Goal: Task Accomplishment & Management: Use online tool/utility

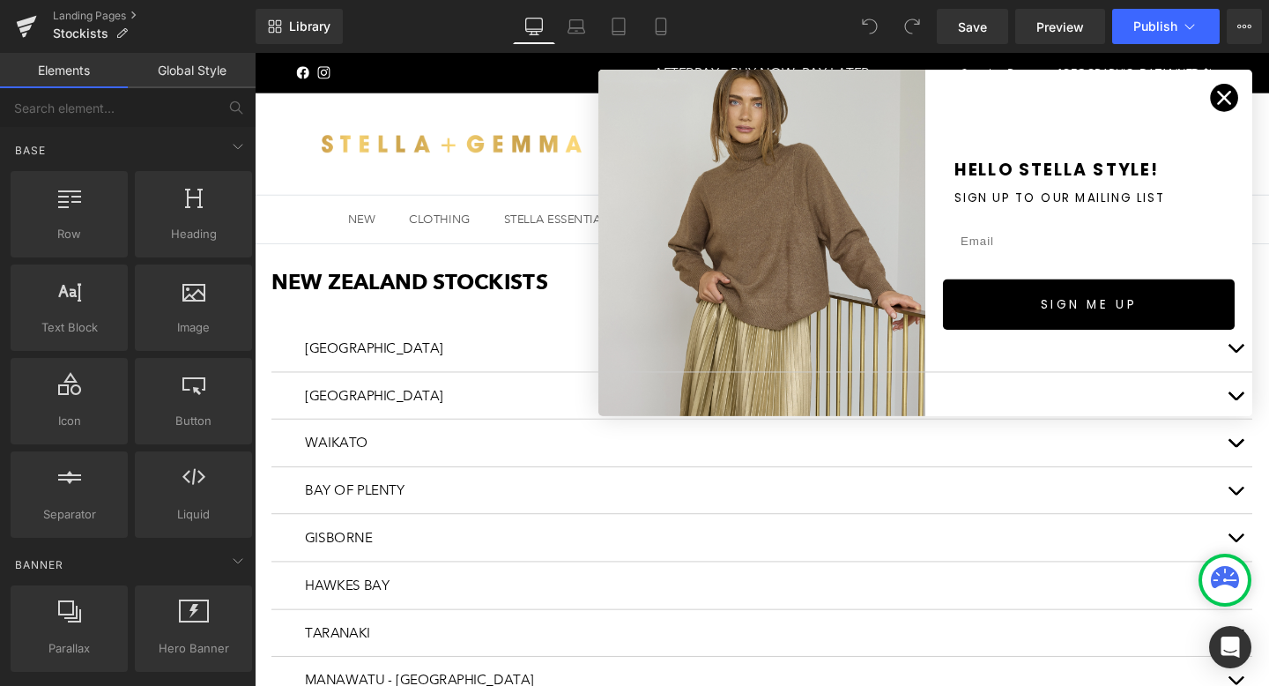
click at [1268, 93] on circle "Close dialog" at bounding box center [1273, 99] width 29 height 29
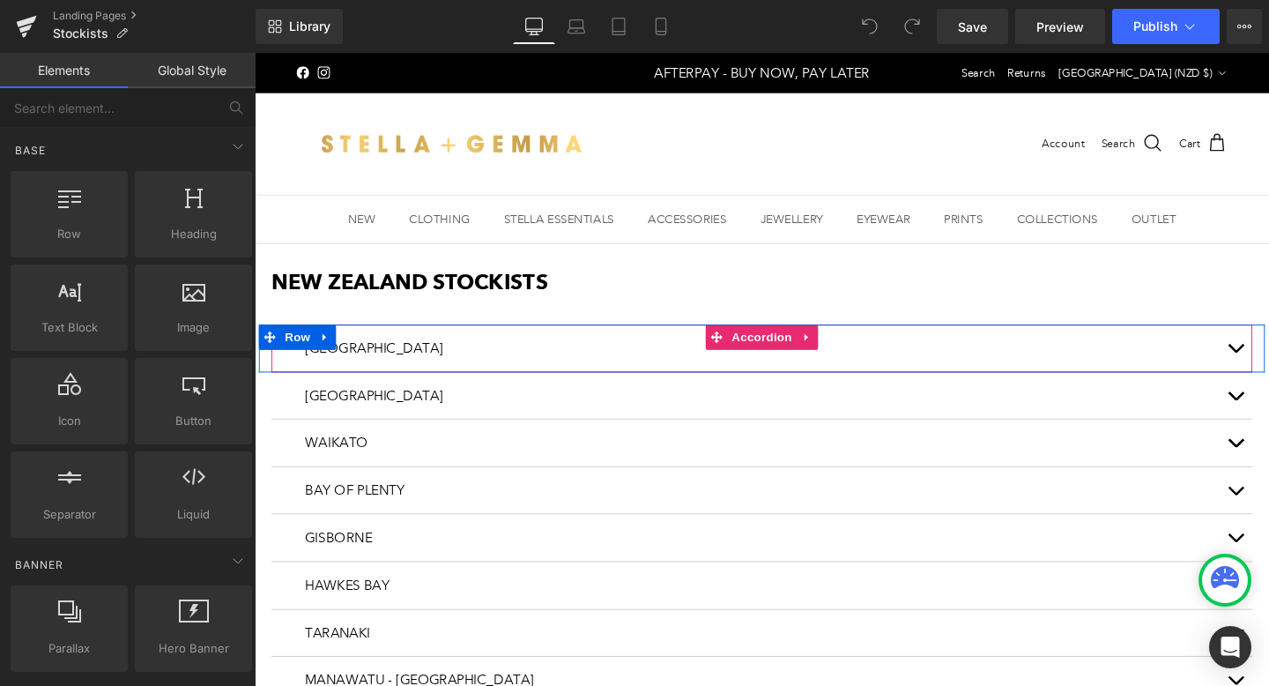
click at [1268, 360] on button "button" at bounding box center [1285, 362] width 35 height 49
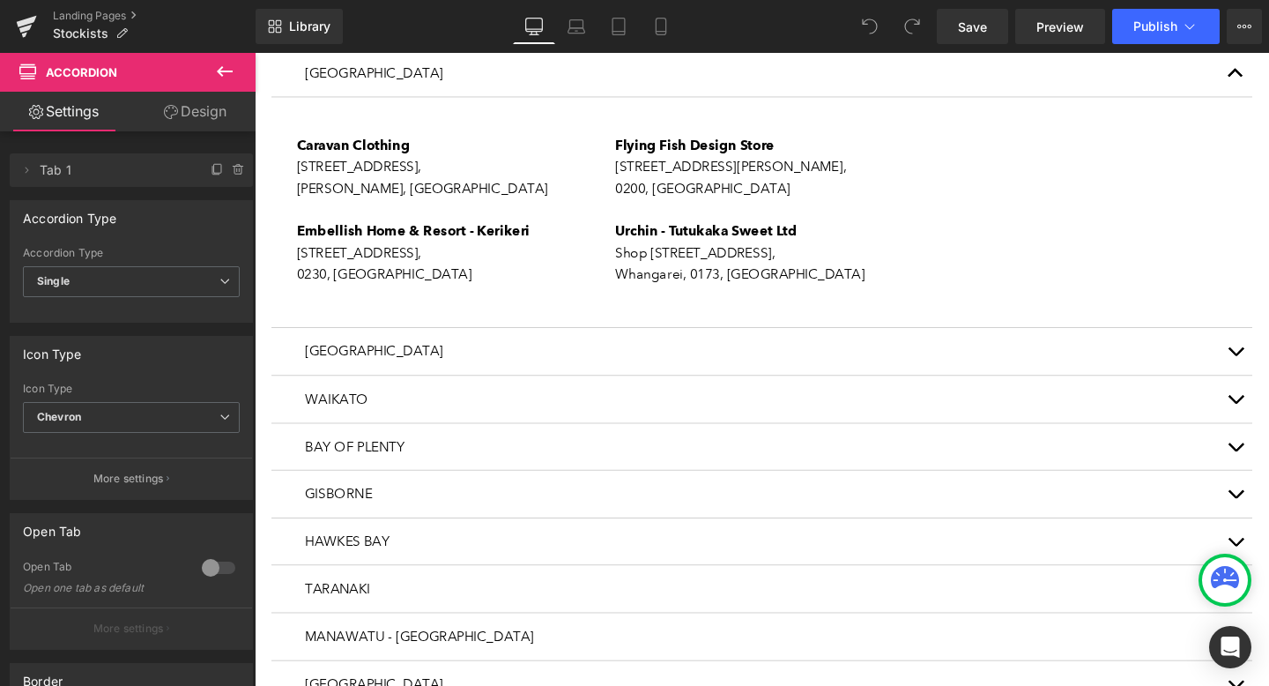
scroll to position [301, 0]
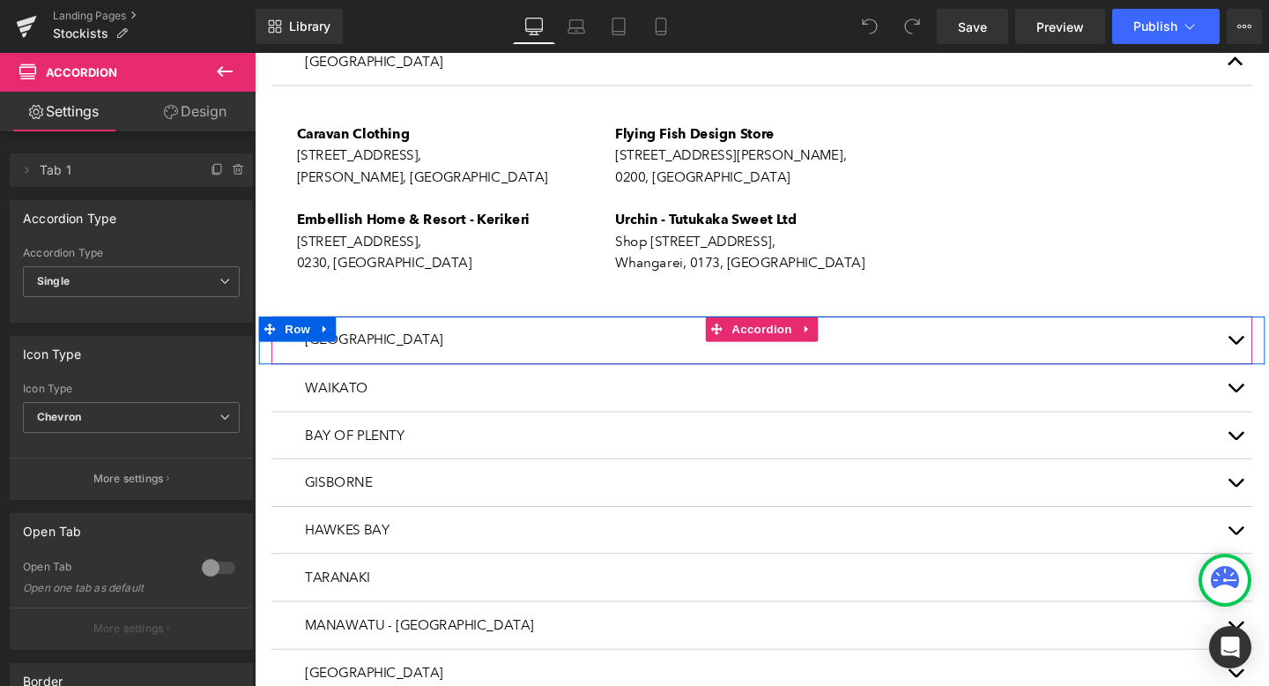
click at [1268, 356] on button "button" at bounding box center [1285, 354] width 35 height 49
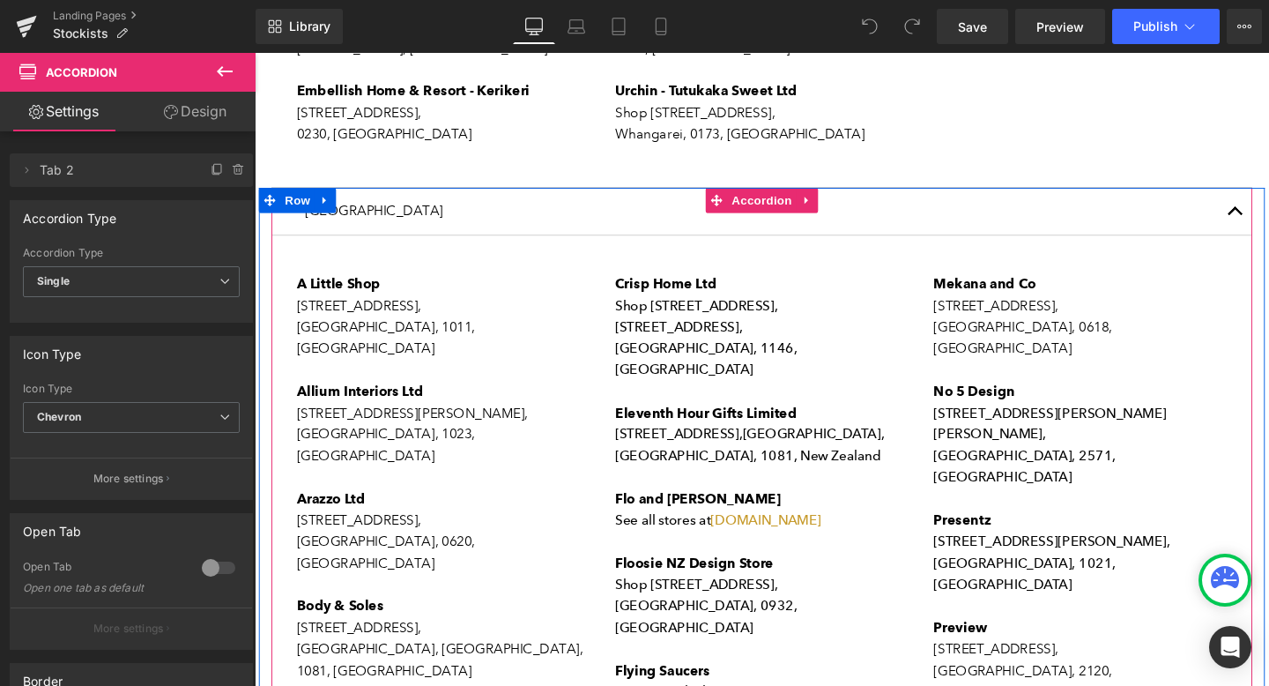
scroll to position [438, 0]
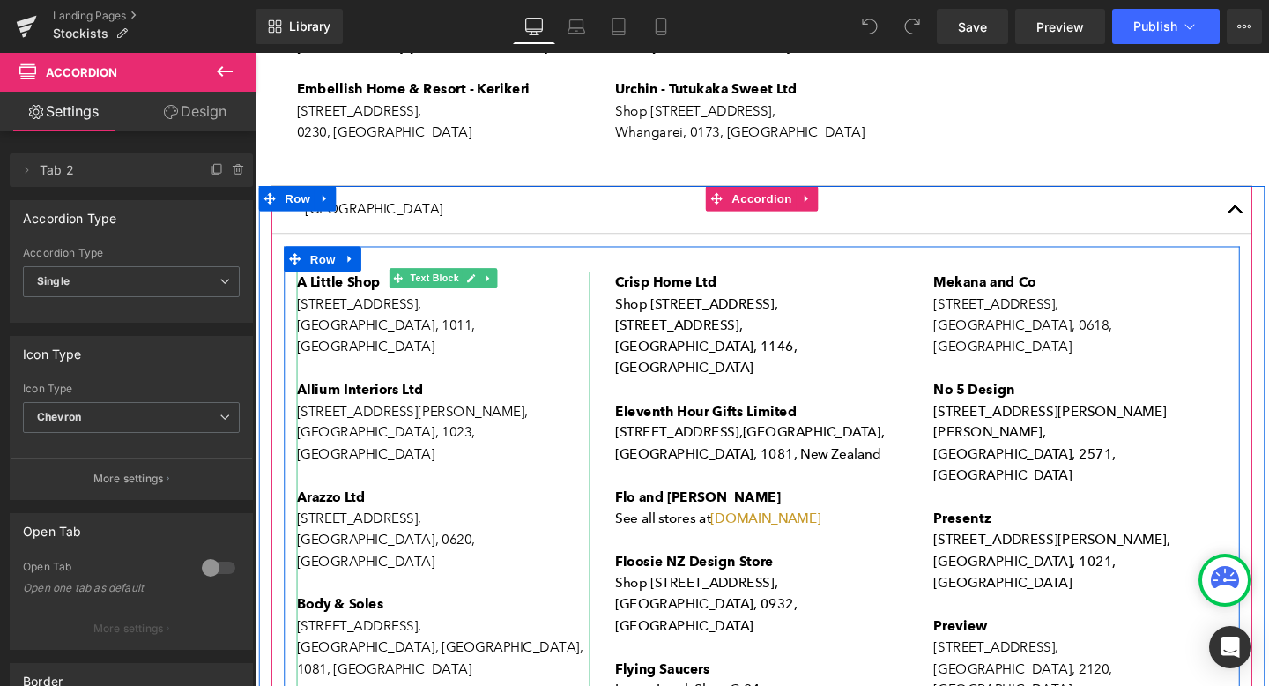
click at [500, 336] on p "[GEOGRAPHIC_DATA], 1011, [GEOGRAPHIC_DATA]" at bounding box center [453, 350] width 308 height 45
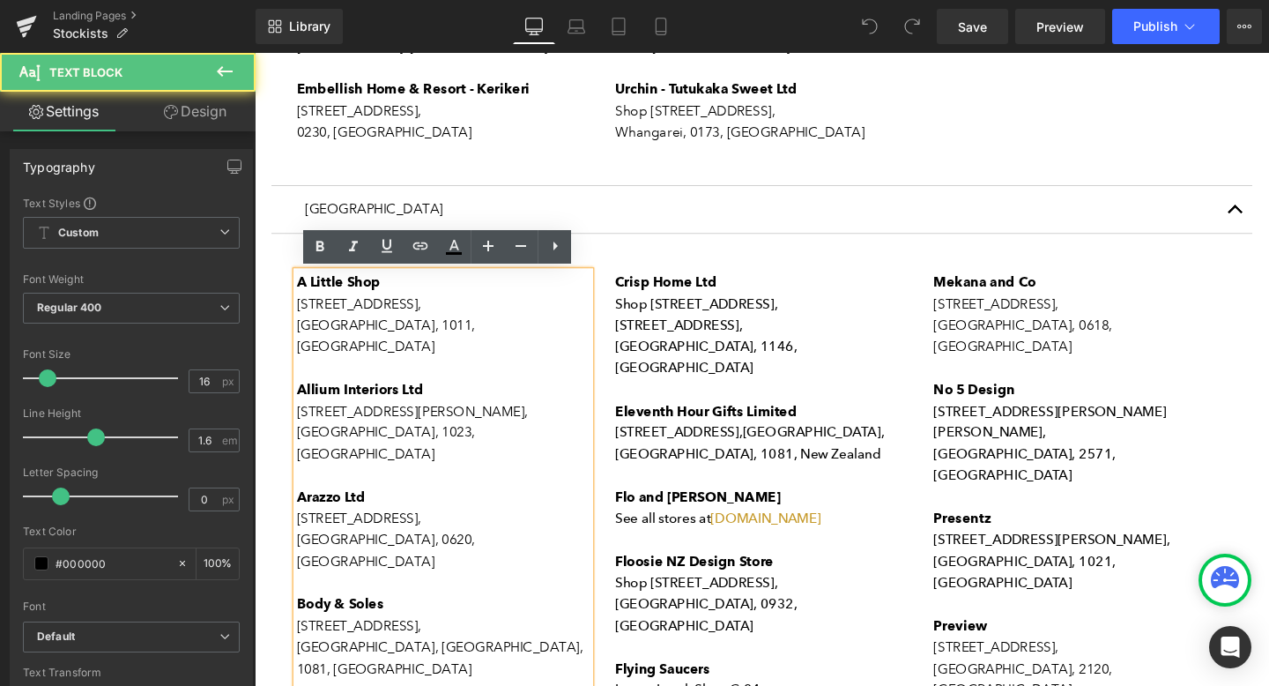
click at [456, 336] on p "[GEOGRAPHIC_DATA], 1011, [GEOGRAPHIC_DATA]" at bounding box center [453, 350] width 308 height 45
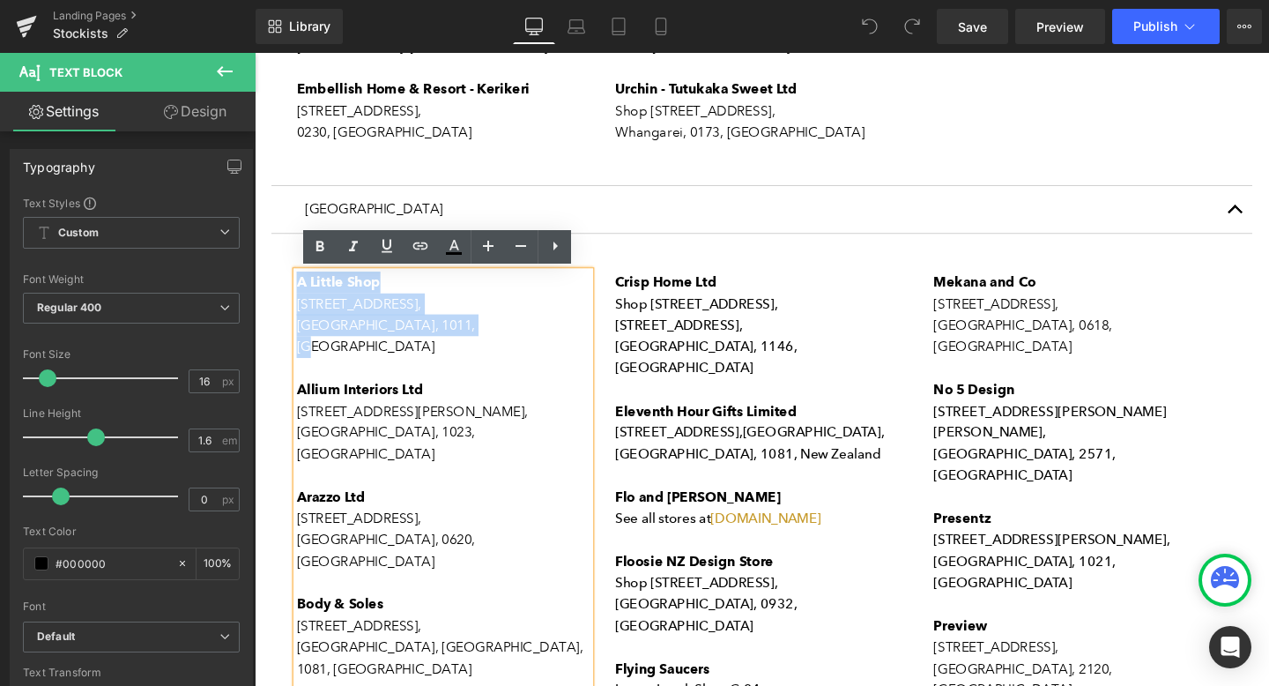
drag, startPoint x: 511, startPoint y: 340, endPoint x: 300, endPoint y: 300, distance: 215.3
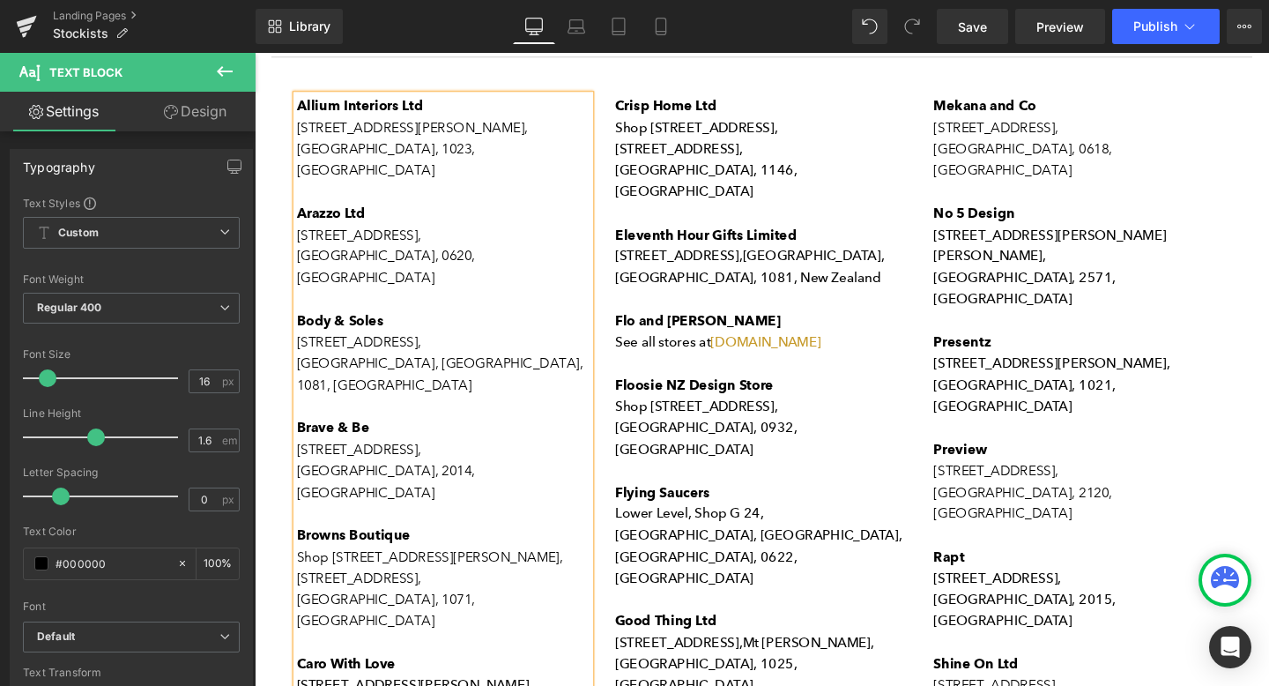
scroll to position [618, 0]
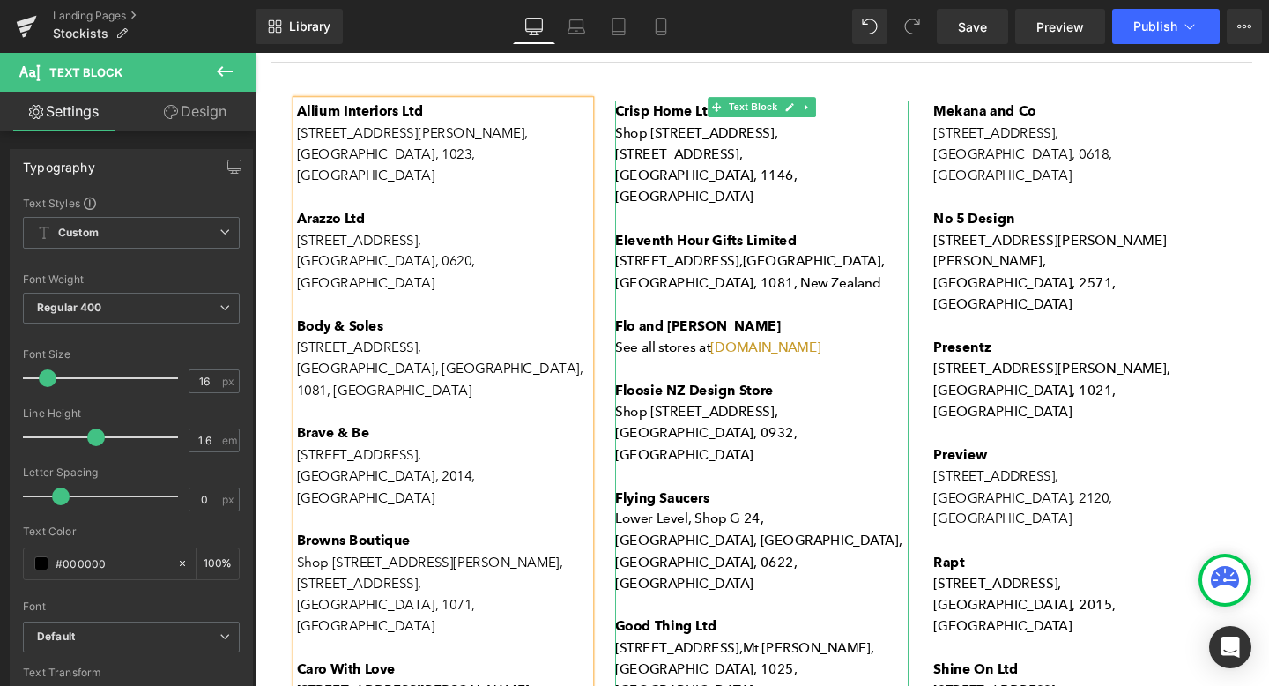
click at [880, 352] on p "See all stores at [DOMAIN_NAME]" at bounding box center [788, 363] width 308 height 23
click at [874, 352] on p "See all stores at [DOMAIN_NAME]" at bounding box center [788, 363] width 308 height 23
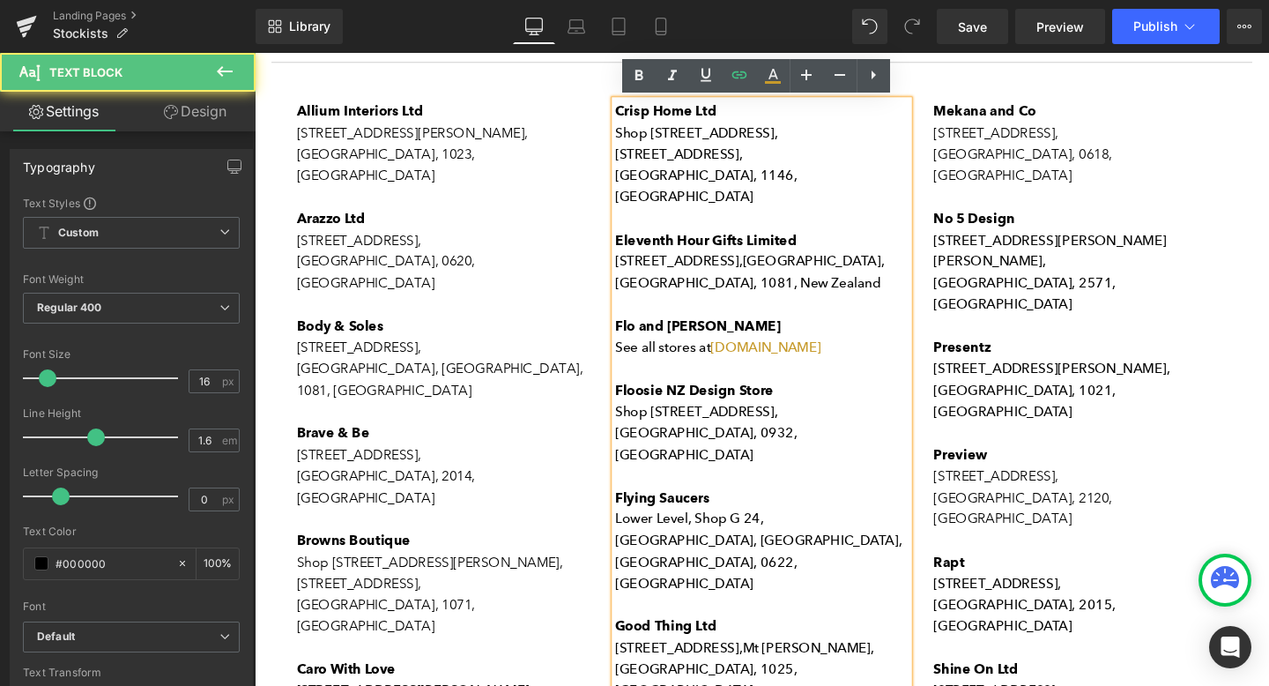
click at [874, 352] on p "See all stores at [DOMAIN_NAME]" at bounding box center [788, 363] width 308 height 23
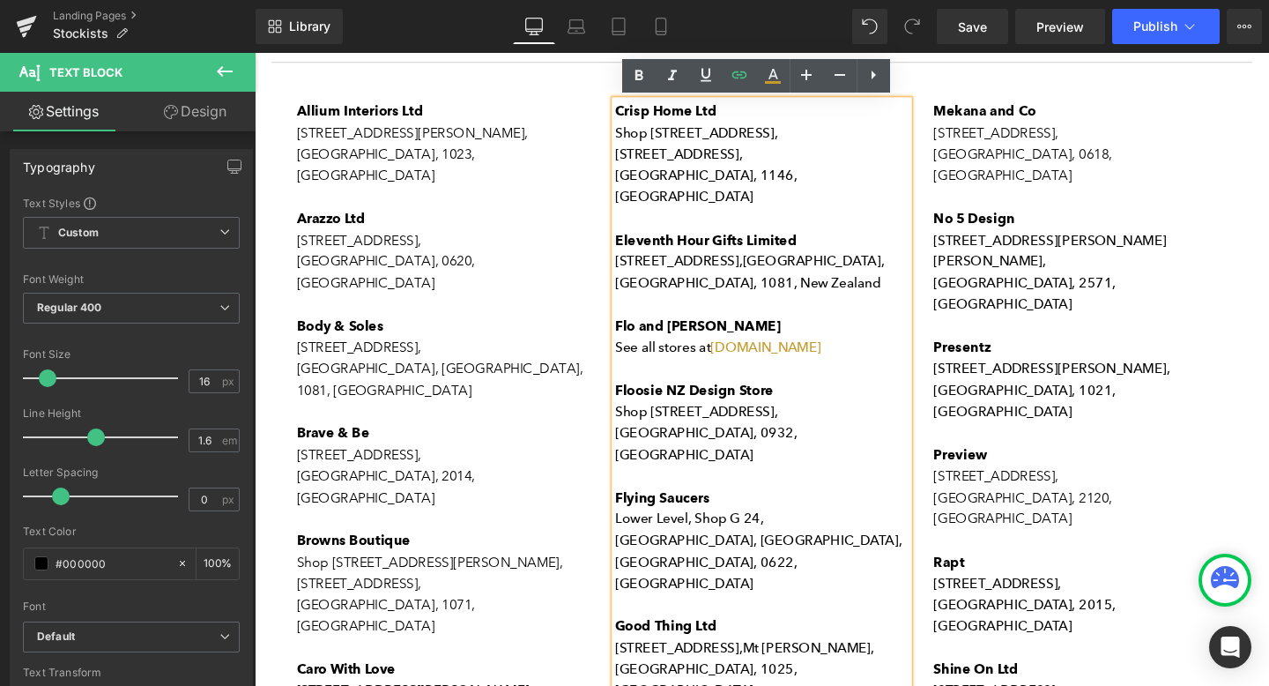
drag, startPoint x: 879, startPoint y: 342, endPoint x: 644, endPoint y: 284, distance: 241.5
click at [642, 283] on div "Crisp Home Ltd Shop [STREET_ADDRESS] Eleventh Hour Gifts Limited [STREET_ADDRES…" at bounding box center [788, 599] width 308 height 992
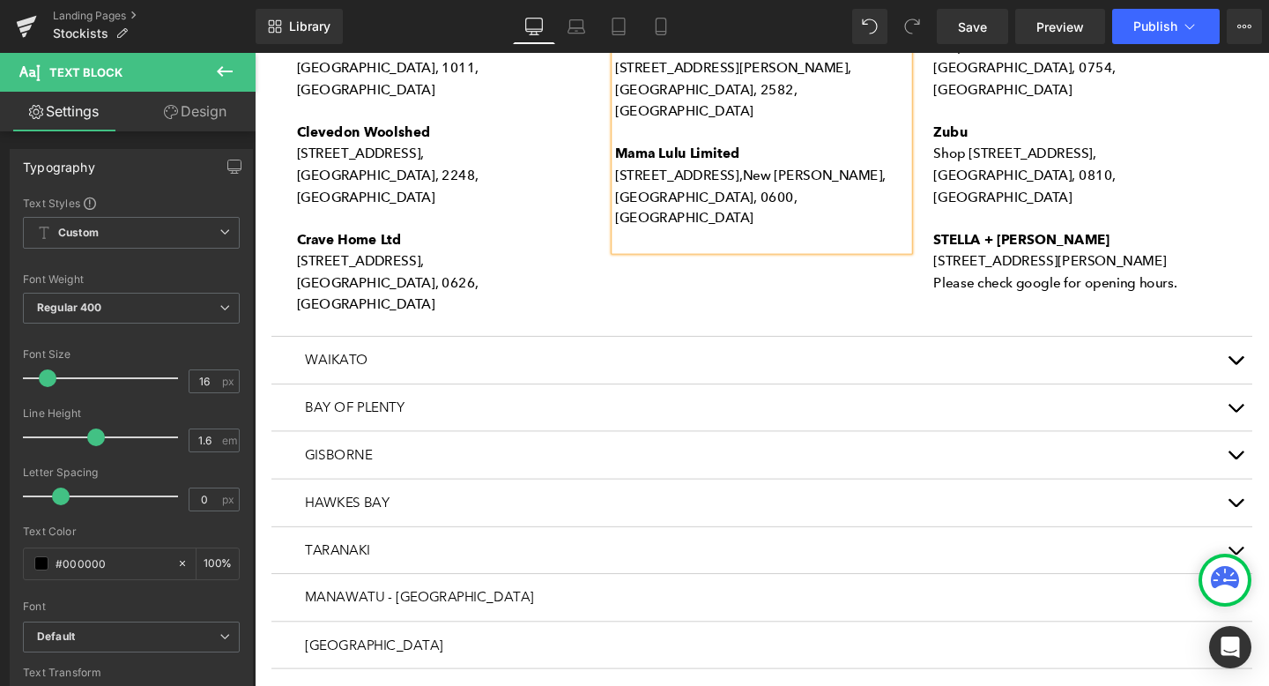
scroll to position [1390, 0]
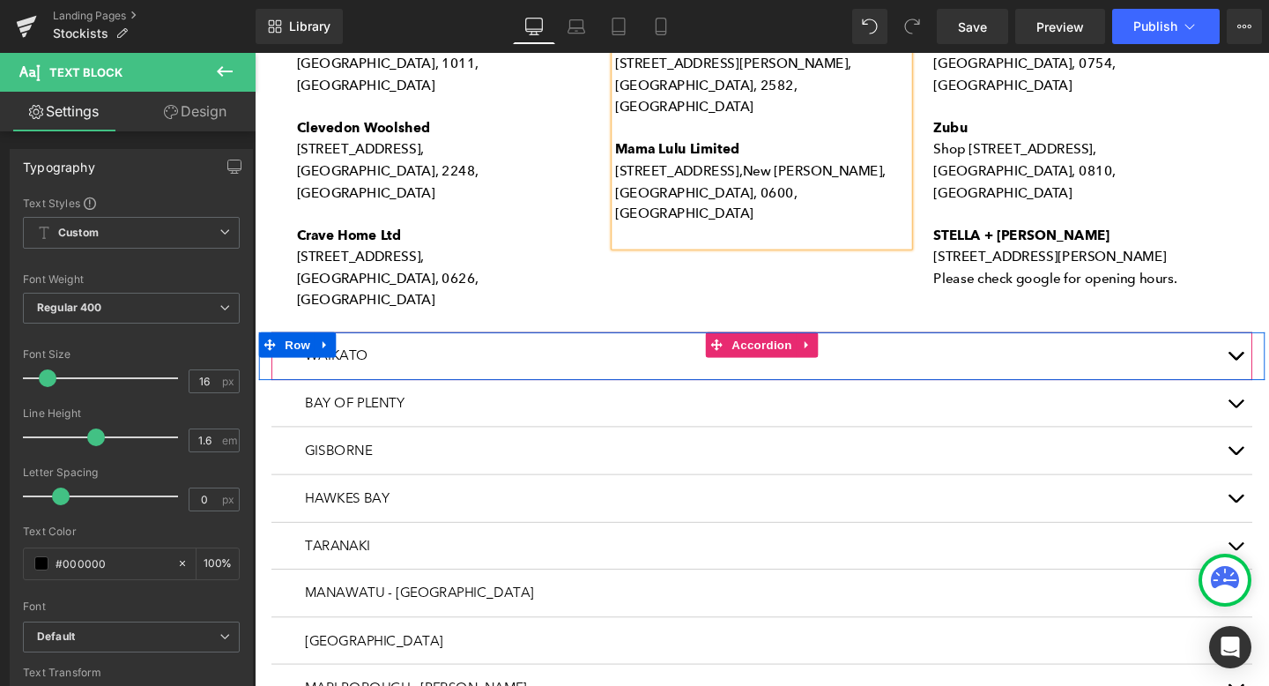
click at [1268, 346] on button "button" at bounding box center [1285, 370] width 35 height 49
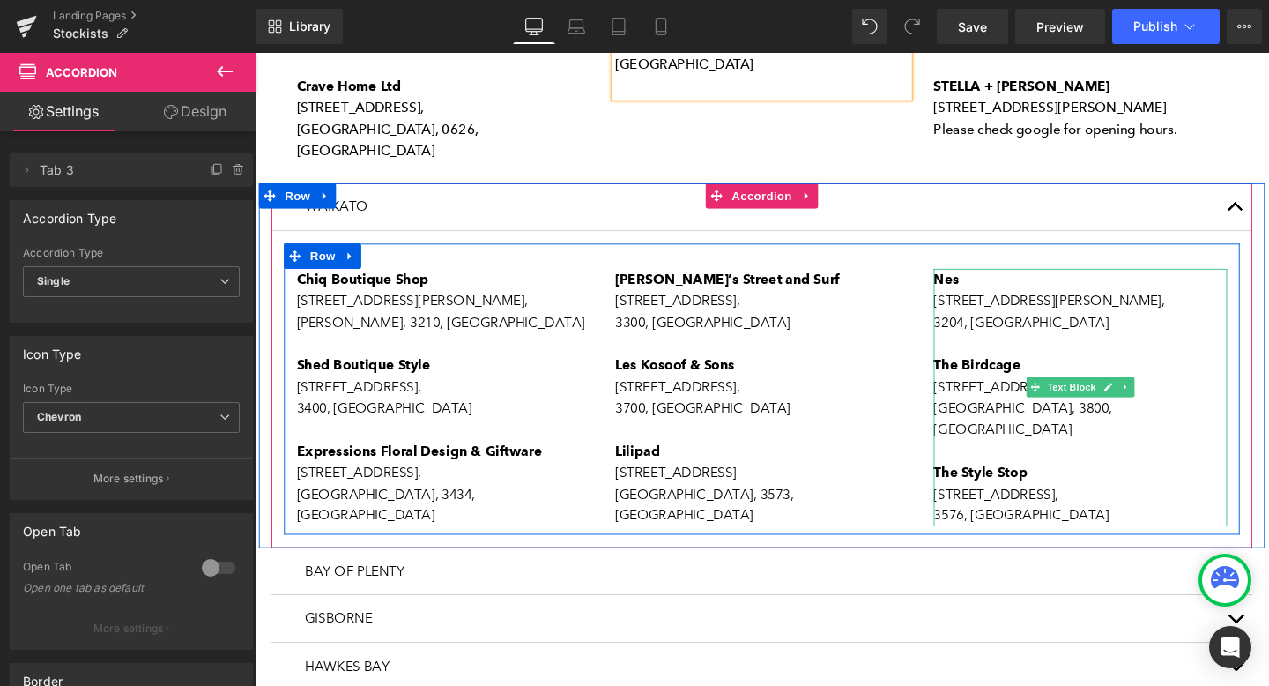
scroll to position [1559, 0]
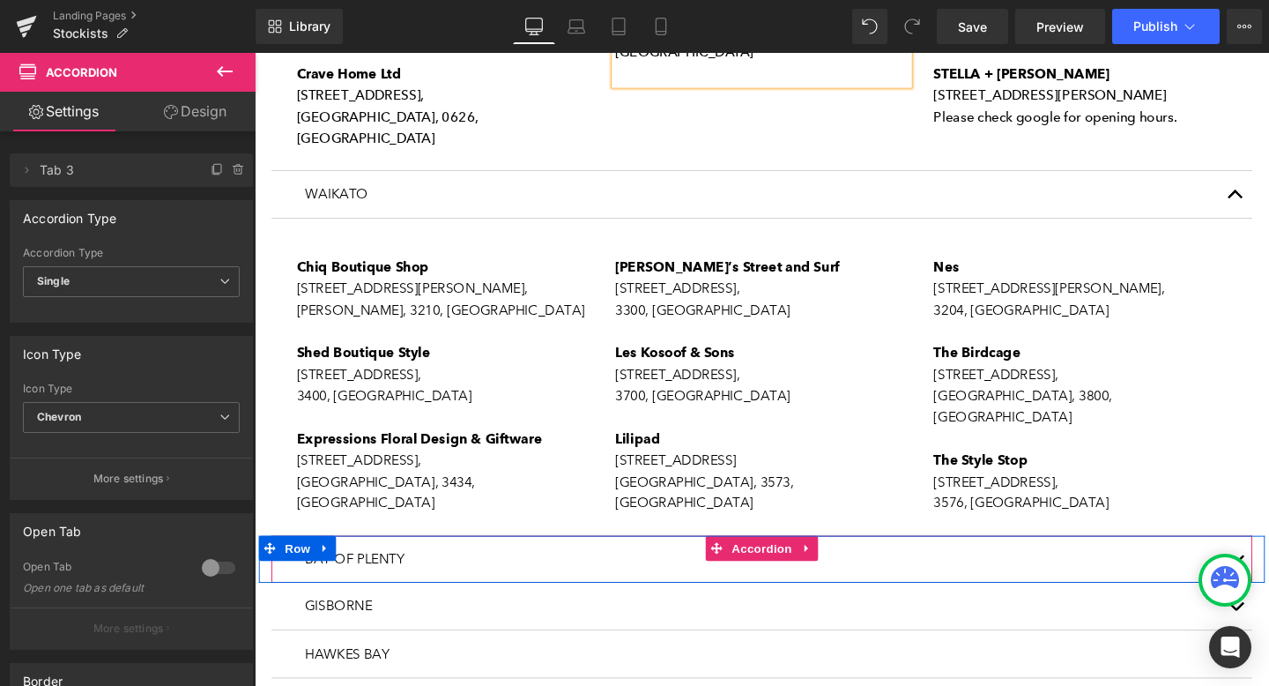
click at [1268, 560] on button "button" at bounding box center [1285, 584] width 35 height 49
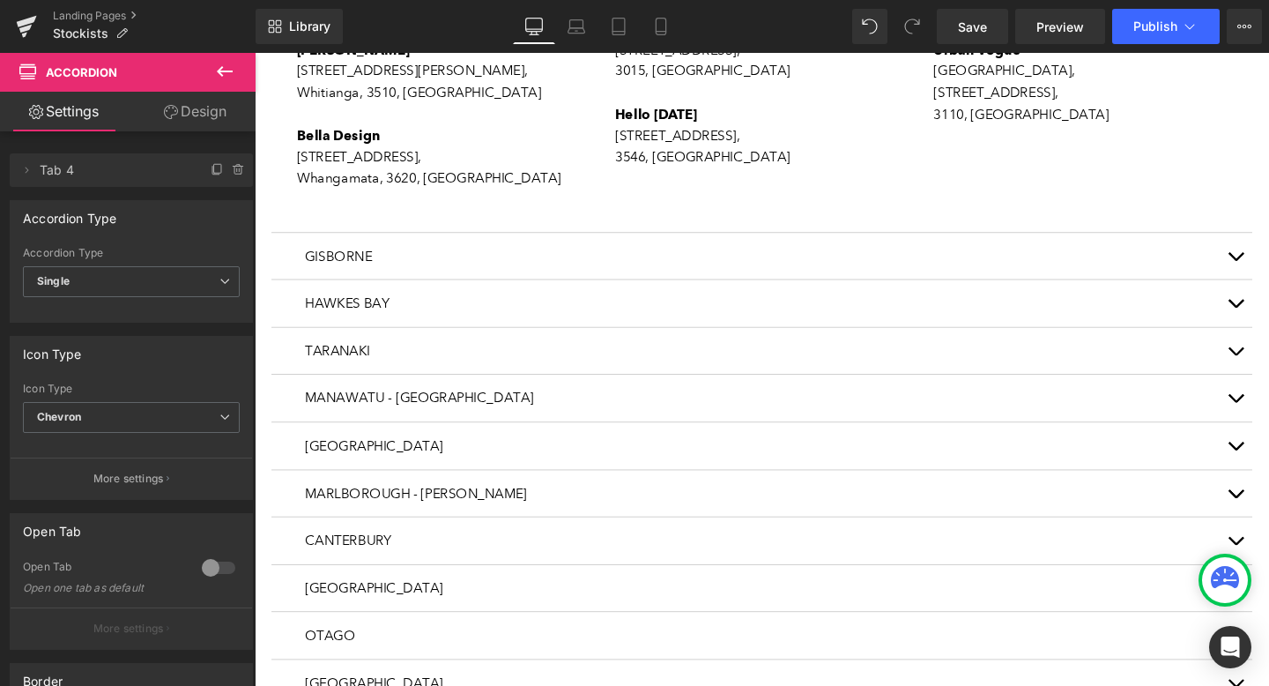
scroll to position [2344, 0]
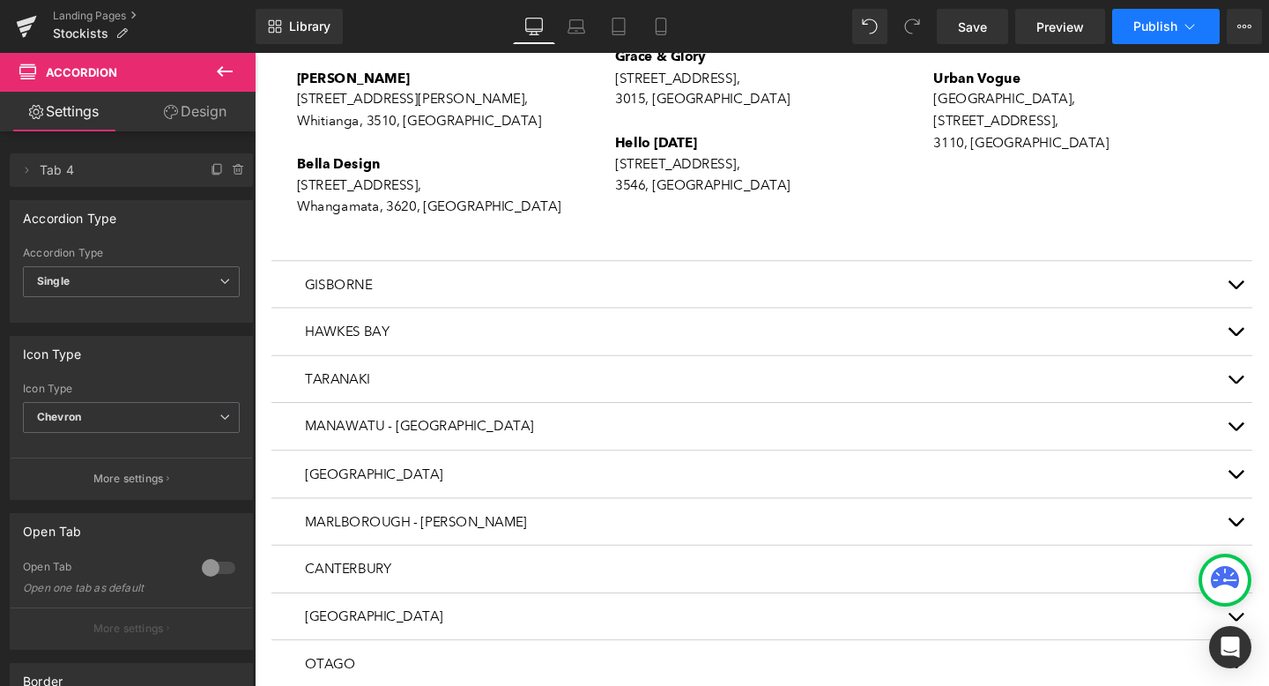
click at [1200, 24] on button "Publish" at bounding box center [1166, 26] width 108 height 35
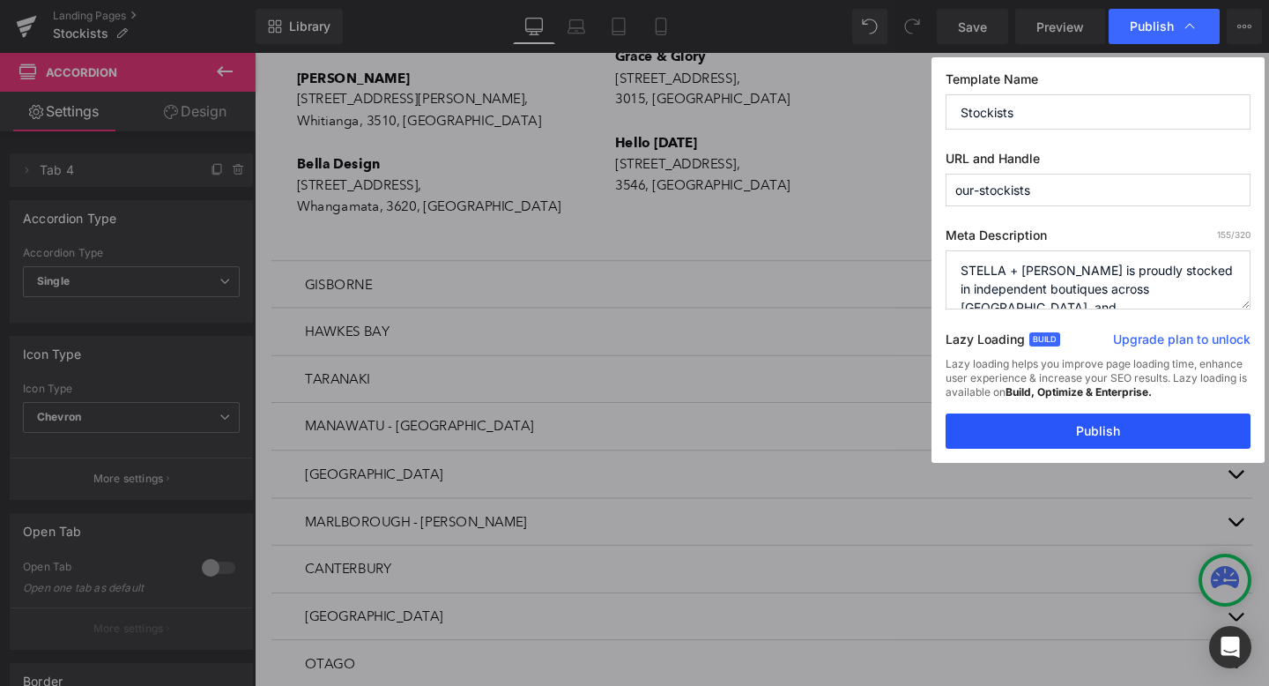
drag, startPoint x: 1092, startPoint y: 422, endPoint x: 879, endPoint y: 388, distance: 215.1
click at [1092, 422] on button "Publish" at bounding box center [1097, 430] width 305 height 35
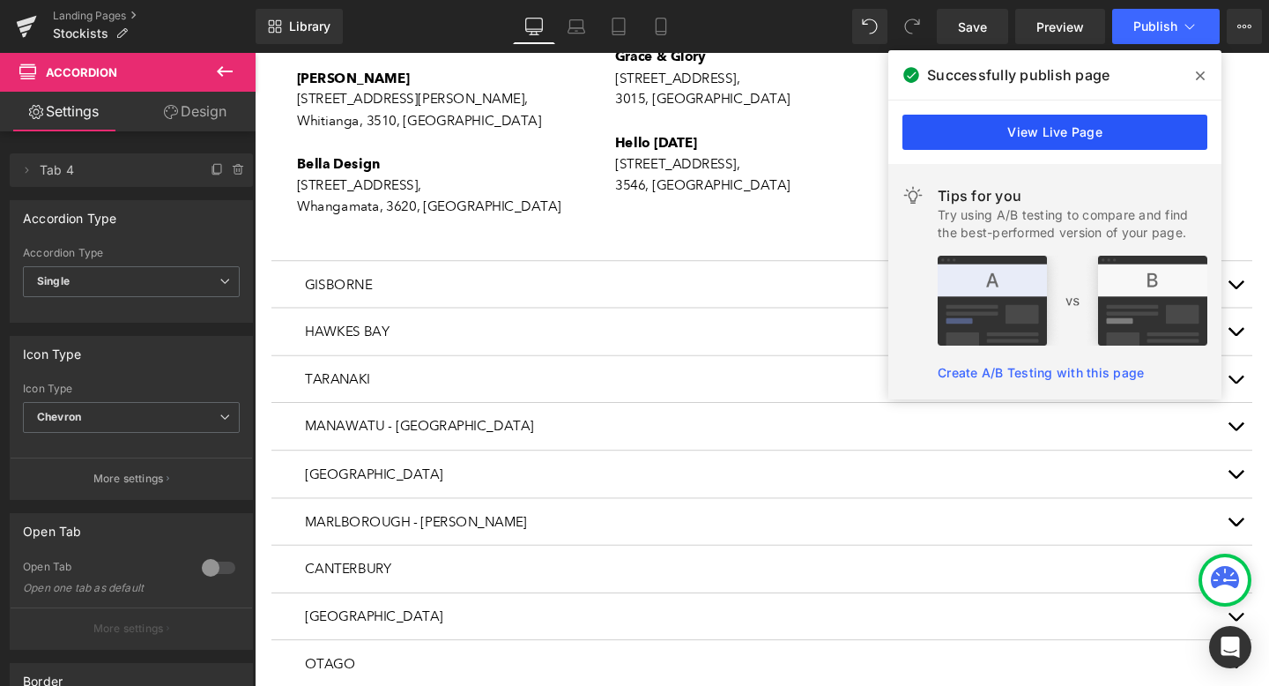
click at [1064, 140] on link "View Live Page" at bounding box center [1054, 132] width 305 height 35
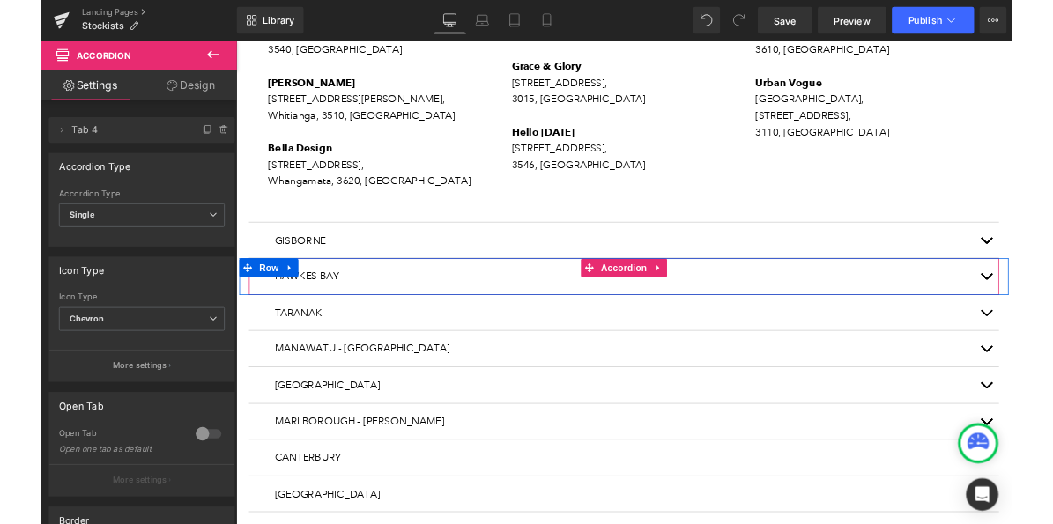
scroll to position [2294, 0]
